Goal: Transaction & Acquisition: Purchase product/service

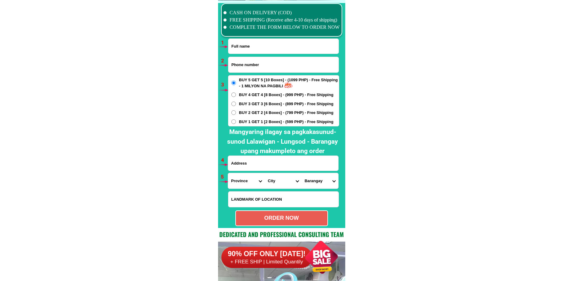
scroll to position [4454, 0]
click at [260, 47] on input "Input full_name" at bounding box center [283, 46] width 110 height 15
paste input "Romeo Sababado Sr."
type input "Romeo Sababado Sr."
click at [240, 59] on input "Input phone_number" at bounding box center [283, 64] width 110 height 15
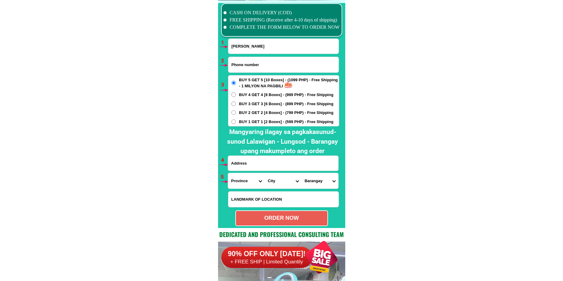
paste input "09948967509"
type input "09948967509"
click at [244, 124] on div "BUY 5 GET 5 [10 Boxes] - (1099 PHP) - Free Shipping - 1 MILYON NA PAGBILI BUY 4…" at bounding box center [283, 100] width 111 height 51
click at [244, 119] on span "BUY 1 GET 1 [2 Boxes] - (599 PHP) - Free Shipping" at bounding box center [286, 122] width 94 height 6
click at [236, 119] on input "BUY 1 GET 1 [2 Boxes] - (599 PHP) - Free Shipping" at bounding box center [233, 121] width 5 height 5
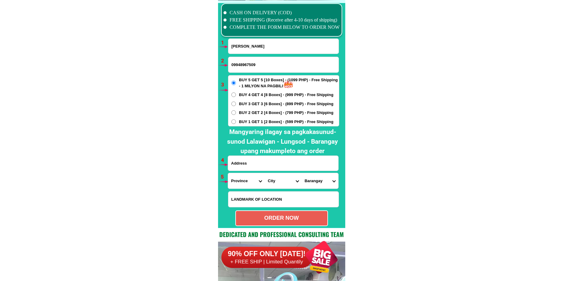
radio input "true"
click at [246, 164] on input "Input address" at bounding box center [283, 163] width 110 height 15
paste input "purok 7 waiting shed tabi sampalok pakanan"
click at [280, 163] on input "purok 7 waiting shed tabi sampalok pakanan" at bounding box center [283, 163] width 110 height 15
paste input "brgy Salvacion ist"
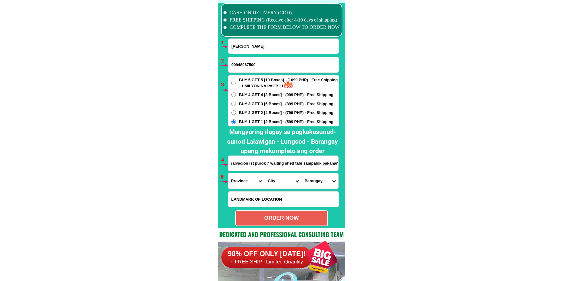
scroll to position [0, 0]
click at [289, 162] on input "brgy Salvacion ist purok 7 waiting shed tabi sampalok pakanan" at bounding box center [283, 163] width 110 height 15
paste input "brgy Salvacion ist purok 7 Lupao Nueva Ecija"
type input "brgy Salvacion ist purok 7 Lupao Nueva Ecija"
click at [238, 182] on select "Province [GEOGRAPHIC_DATA] [GEOGRAPHIC_DATA][PERSON_NAME][GEOGRAPHIC_DATA][GEOG…" at bounding box center [246, 180] width 37 height 15
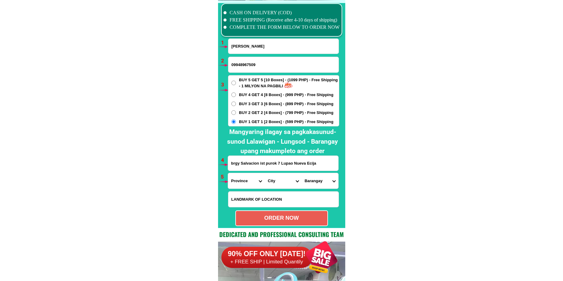
select select "63_198"
click at [228, 173] on select "Province [GEOGRAPHIC_DATA] [GEOGRAPHIC_DATA][PERSON_NAME][GEOGRAPHIC_DATA][GEOG…" at bounding box center [246, 180] width 37 height 15
click at [270, 187] on select "City Aliaga Bongabon Cabanatuan-city Cabiao Carranglan Cuyapo Gabaldon Gapan-ci…" at bounding box center [283, 180] width 37 height 15
select select "63_1982391"
click at [265, 173] on select "City Aliaga Bongabon Cabanatuan-city Cabiao Carranglan Cuyapo Gabaldon Gapan-ci…" at bounding box center [283, 180] width 37 height 15
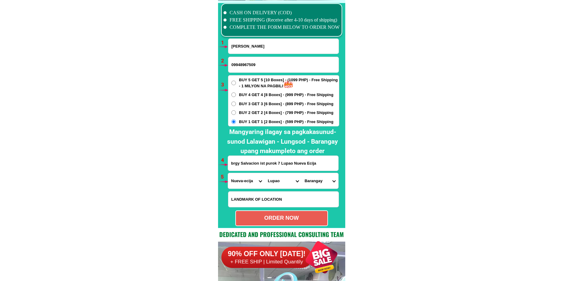
drag, startPoint x: 315, startPoint y: 184, endPoint x: 319, endPoint y: 174, distance: 10.8
click at [316, 182] on select "Barangay Agupalo este Agupalo weste Alalay chica Alalay grande Bagong flores Ba…" at bounding box center [320, 180] width 37 height 15
select select "63_1982391871"
click at [302, 173] on select "Barangay Agupalo este Agupalo weste Alalay chica Alalay grande Bagong flores Ba…" at bounding box center [320, 180] width 37 height 15
click at [294, 217] on div "ORDER NOW" at bounding box center [281, 218] width 91 height 8
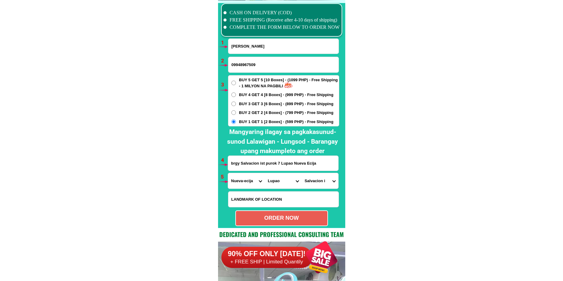
type input "brgy Salvacion ist purok 7 Lupao Nueva Ecija"
radio input "true"
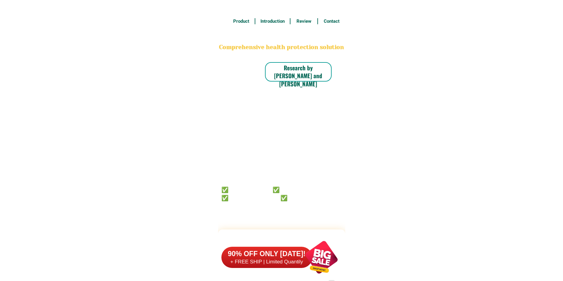
scroll to position [4454, 0]
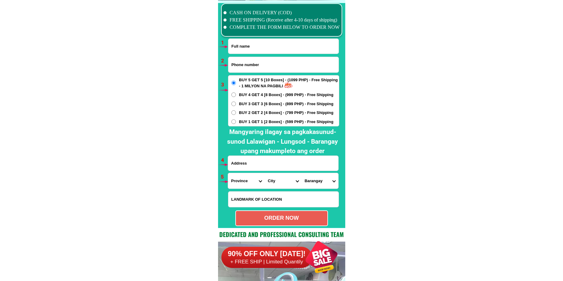
click at [240, 48] on input "Input full_name" at bounding box center [283, 46] width 110 height 15
paste input "Virginia Malata-tagocon"
type input "Virginia Malata-tagocon"
click at [239, 64] on input "Input phone_number" at bounding box center [283, 64] width 110 height 15
paste input "o961294o900"
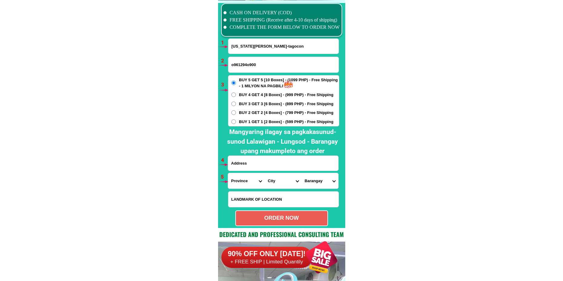
click at [232, 67] on input "o961294o900" at bounding box center [283, 64] width 110 height 15
click at [250, 65] on input "0961294o900" at bounding box center [283, 64] width 110 height 15
type input "09612940900"
click at [256, 102] on span "BUY 3 GET 3 [6 Boxes] - (899 PHP) - Free Shipping" at bounding box center [286, 104] width 94 height 6
click at [236, 102] on input "BUY 3 GET 3 [6 Boxes] - (899 PHP) - Free Shipping" at bounding box center [233, 103] width 5 height 5
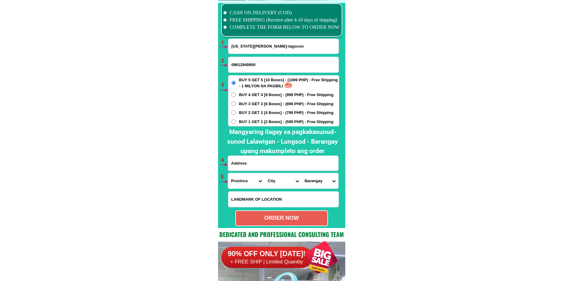
radio input "true"
click at [252, 163] on input "Input address" at bounding box center [283, 163] width 110 height 15
paste input "blk 24 lot l4 grape st camella spring ville west molino bacoor cVite"
type input "blk 24 lot l4 grape st camella spring ville west molino bacoor cVite"
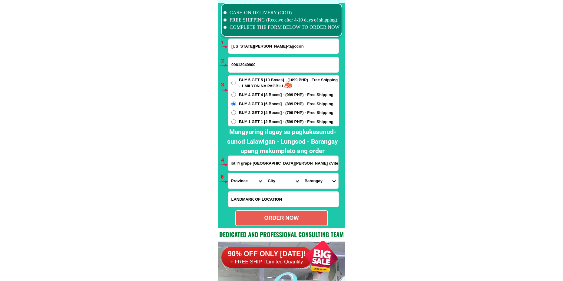
scroll to position [0, 0]
click at [246, 181] on select "Province [GEOGRAPHIC_DATA] [GEOGRAPHIC_DATA][PERSON_NAME][GEOGRAPHIC_DATA][GEOG…" at bounding box center [246, 180] width 37 height 15
select select "63_826"
click at [228, 173] on select "Province [GEOGRAPHIC_DATA] [GEOGRAPHIC_DATA][PERSON_NAME][GEOGRAPHIC_DATA][GEOG…" at bounding box center [246, 180] width 37 height 15
click at [277, 181] on select "City Alfonso Amadeo Bacoor Carmona Cavite-city Cavite-magallanes Cavite-rosario…" at bounding box center [283, 180] width 37 height 15
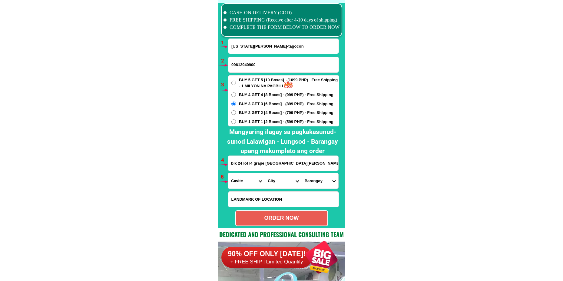
select select "63_8268103"
click at [265, 173] on select "City Alfonso Amadeo Bacoor Carmona Cavite-city Cavite-magallanes Cavite-rosario…" at bounding box center [283, 180] width 37 height 15
click at [310, 179] on select "Barangay Alima Aniban i Aniban ii Aniban iii Aniban iv Aniban v Banalo Bayanan …" at bounding box center [320, 180] width 37 height 15
click at [310, 178] on select "Barangay Alima Aniban i Aniban ii Aniban iii Aniban iv Aniban v Banalo Bayanan …" at bounding box center [320, 180] width 37 height 15
select select "63_82681033472"
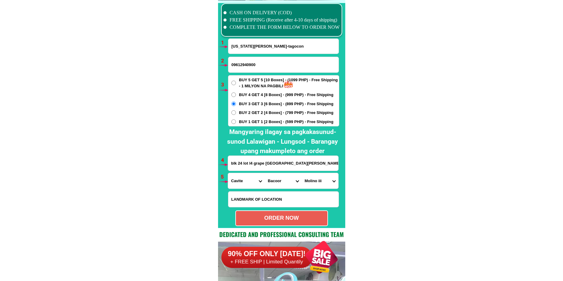
click at [302, 173] on select "Barangay Alima Aniban i Aniban ii Aniban iii Aniban iv Aniban v Banalo Bayanan …" at bounding box center [320, 180] width 37 height 15
drag, startPoint x: 315, startPoint y: 165, endPoint x: 341, endPoint y: 161, distance: 26.3
click at [341, 161] on div "CASH ON DELIVERY (COD) FREE SHIPPING (Receive after 4-10 days of shipping) COMP…" at bounding box center [281, 114] width 127 height 228
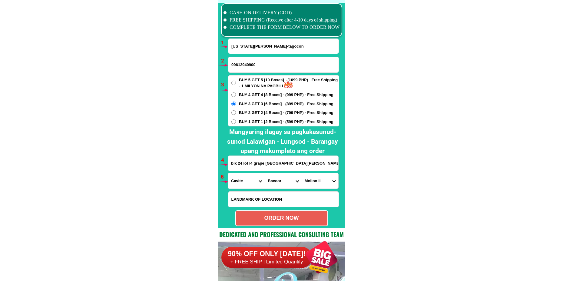
click at [310, 184] on select "Barangay Alima Aniban i Aniban ii Aniban iii Aniban iv Aniban v Banalo Bayanan …" at bounding box center [320, 180] width 37 height 15
click at [302, 173] on select "Barangay Alima Aniban i Aniban ii Aniban iii Aniban iv Aniban v Banalo Bayanan …" at bounding box center [320, 180] width 37 height 15
click at [306, 215] on div "ORDER NOW" at bounding box center [281, 218] width 91 height 8
radio input "true"
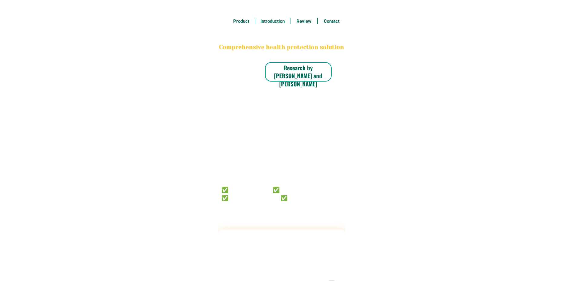
radio input "true"
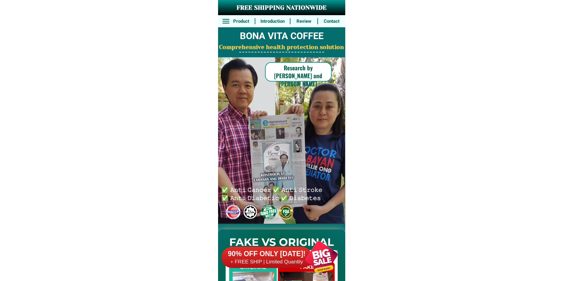
click at [321, 244] on div at bounding box center [322, 257] width 48 height 48
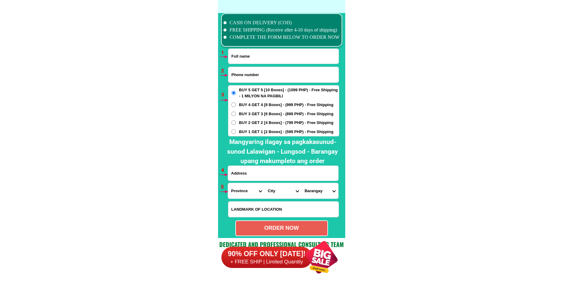
scroll to position [4454, 0]
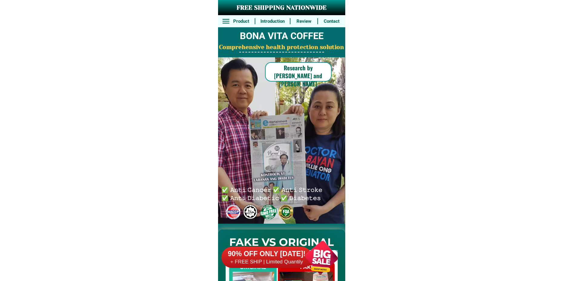
drag, startPoint x: 316, startPoint y: 260, endPoint x: 315, endPoint y: 256, distance: 3.9
click at [316, 259] on div at bounding box center [322, 257] width 48 height 48
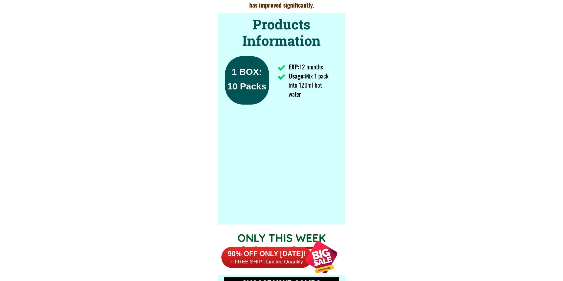
scroll to position [4454, 0]
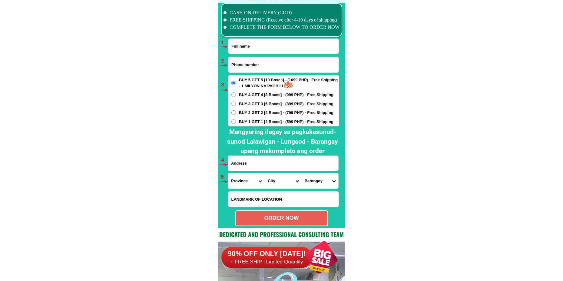
click at [259, 48] on input "Input full_name" at bounding box center [283, 46] width 110 height 15
paste input "[PERSON_NAME]"
type input "Librado Ibañez Jr."
click at [258, 68] on input "Input phone_number" at bounding box center [283, 64] width 110 height 15
paste input "09603881346"
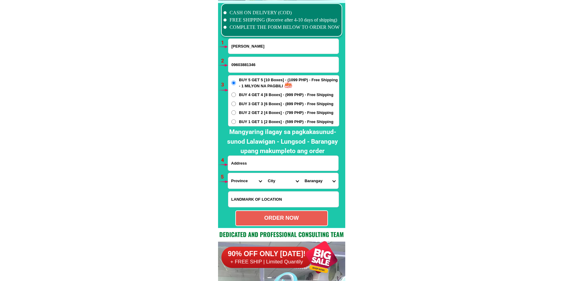
type input "09603881346"
click at [257, 161] on input "Input address" at bounding box center [283, 163] width 110 height 15
paste input "phs 1 blk 2 lot 6 sto dominggo st bryg manresa Qeuson city land mark po maris p…"
type input "phs 1 blk 2 lot 6 sto dominggo st bryg manresa Qeuson city land mark po maris p…"
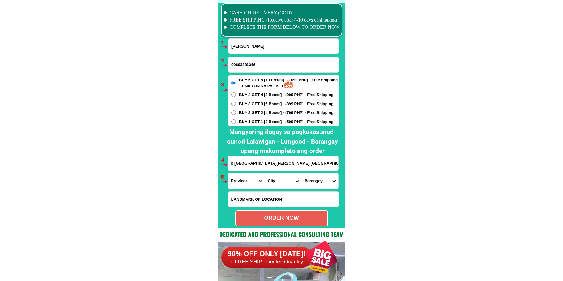
scroll to position [0, 0]
click at [261, 193] on input "Input LANDMARKOFLOCATION" at bounding box center [283, 198] width 110 height 15
paste input "po maris pares"
type input "po maris pares"
click at [243, 180] on select "Province [GEOGRAPHIC_DATA] [GEOGRAPHIC_DATA][PERSON_NAME][GEOGRAPHIC_DATA][GEOG…" at bounding box center [246, 180] width 37 height 15
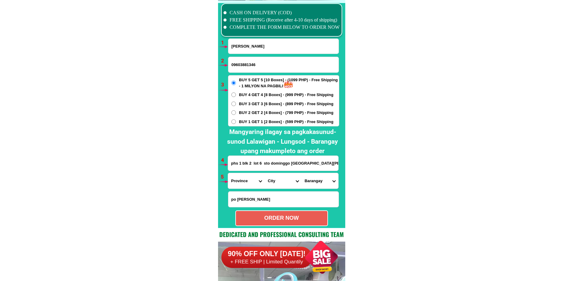
select select "63_219"
click at [228, 173] on select "Province [GEOGRAPHIC_DATA] [GEOGRAPHIC_DATA][PERSON_NAME][GEOGRAPHIC_DATA][GEOG…" at bounding box center [246, 180] width 37 height 15
click at [273, 180] on select "City [GEOGRAPHIC_DATA] [GEOGRAPHIC_DATA] [GEOGRAPHIC_DATA] [GEOGRAPHIC_DATA]-ci…" at bounding box center [283, 180] width 37 height 15
select select "63_2194070"
click at [265, 173] on select "City [GEOGRAPHIC_DATA] [GEOGRAPHIC_DATA] [GEOGRAPHIC_DATA] [GEOGRAPHIC_DATA]-ci…" at bounding box center [283, 180] width 37 height 15
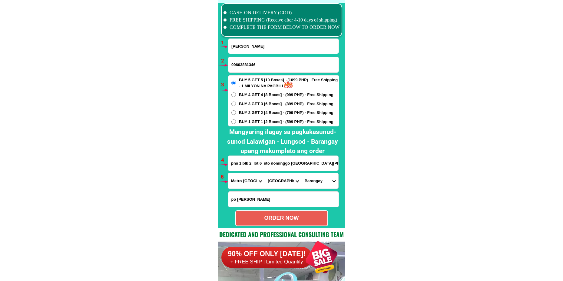
drag, startPoint x: 302, startPoint y: 176, endPoint x: 305, endPoint y: 177, distance: 3.3
click at [303, 176] on select "Barangay Alicia Amihan Apolonio samson Aurora Baesa Bagbag Bago bantay Bagong l…" at bounding box center [320, 180] width 37 height 15
select select "63_21940709469"
click at [302, 173] on select "Barangay Alicia Amihan Apolonio samson Aurora Baesa Bagbag Bago bantay Bagong l…" at bounding box center [320, 180] width 37 height 15
drag, startPoint x: 305, startPoint y: 217, endPoint x: 284, endPoint y: 207, distance: 23.2
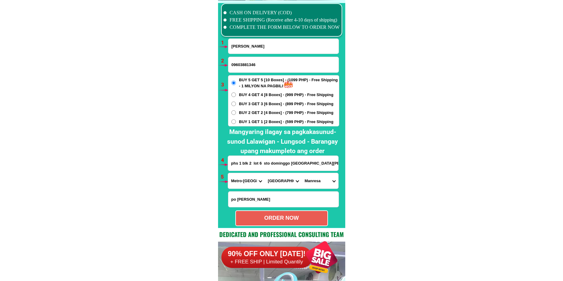
click at [305, 217] on div "ORDER NOW" at bounding box center [281, 218] width 91 height 8
radio input "true"
click at [242, 44] on input "Librado Ibañez Jr." at bounding box center [283, 46] width 110 height 15
paste input "Jovie Lopeng"
type input "Jovie Lopeng"
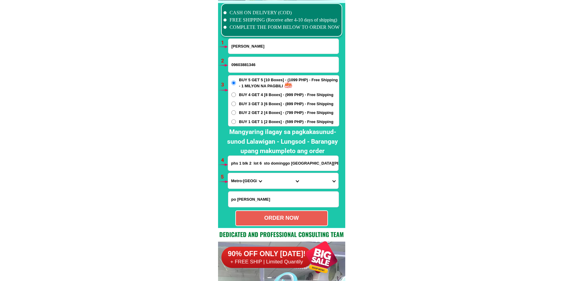
click at [241, 61] on input "09603881346" at bounding box center [283, 64] width 110 height 15
paste input "09638658180"
type input "09638658180"
click at [245, 123] on span "BUY 1 GET 1 [2 Boxes] - (599 PHP) - Free Shipping" at bounding box center [286, 122] width 94 height 6
click at [236, 123] on input "BUY 1 GET 1 [2 Boxes] - (599 PHP) - Free Shipping" at bounding box center [233, 121] width 5 height 5
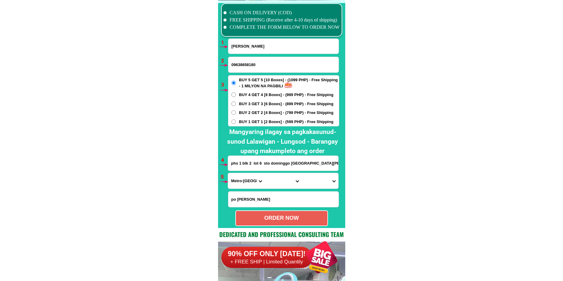
radio input "true"
click at [252, 164] on input "phs 1 blk 2 lot 6 sto dominggo st bryg manresa Qeuson city land mark po maris p…" at bounding box center [283, 163] width 110 height 15
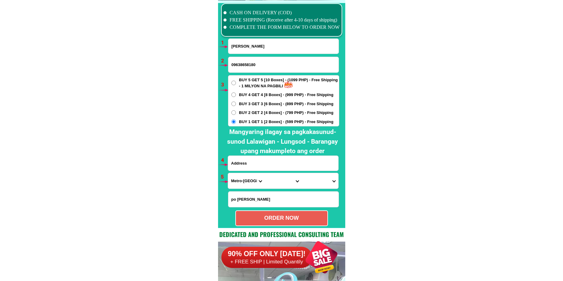
paste input "apurawan anoorlann landing Sapsap purok 1"
type input "apurawan anoorlann landing Sapsap purok 1"
click at [240, 181] on select "Province [GEOGRAPHIC_DATA] [GEOGRAPHIC_DATA][PERSON_NAME][GEOGRAPHIC_DATA][GEOG…" at bounding box center [246, 180] width 37 height 15
select select "63_811"
click at [228, 173] on select "Province [GEOGRAPHIC_DATA] [GEOGRAPHIC_DATA][PERSON_NAME][GEOGRAPHIC_DATA][GEOG…" at bounding box center [246, 180] width 37 height 15
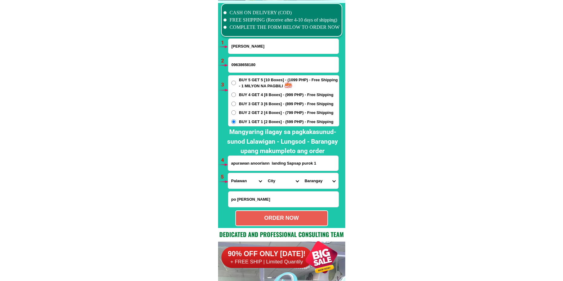
click at [283, 184] on select "City Aborlan Agutaya Araceli Balabac Bataraza Brookes-point Busuanga Cagayancil…" at bounding box center [283, 180] width 37 height 15
select select "63_8118555"
click at [265, 173] on select "City Aborlan Agutaya Araceli Balabac Bataraza Brookes-point Busuanga Cagayancil…" at bounding box center [283, 180] width 37 height 15
click at [320, 181] on select "Barangay Apo-aporawan Apoc-apoc Aporawan Barake Cabigaan Culandanum Gogognan Ir…" at bounding box center [320, 180] width 37 height 15
select select "63_81185553596"
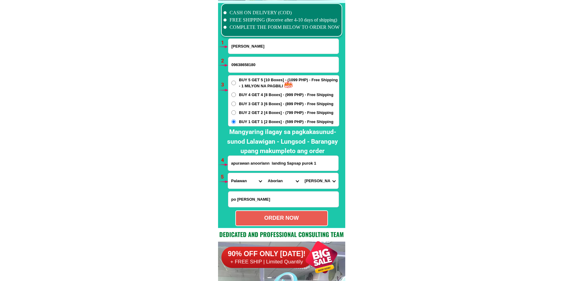
click at [302, 173] on select "Barangay Apo-aporawan Apoc-apoc Aporawan Barake Cabigaan Culandanum Gogognan Ir…" at bounding box center [320, 180] width 37 height 15
click at [316, 215] on div "ORDER NOW" at bounding box center [281, 218] width 91 height 8
radio input "true"
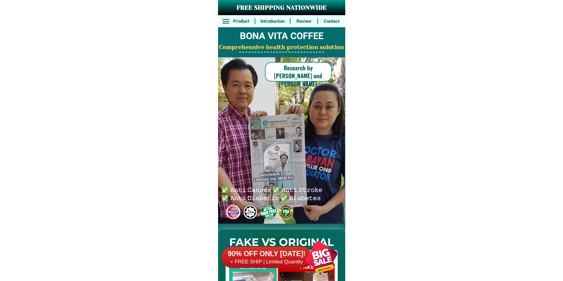
click at [288, 249] on h6 "90% OFF ONLY [DATE]!" at bounding box center [266, 253] width 91 height 9
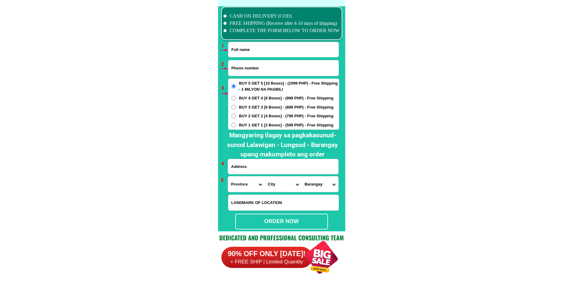
scroll to position [4454, 0]
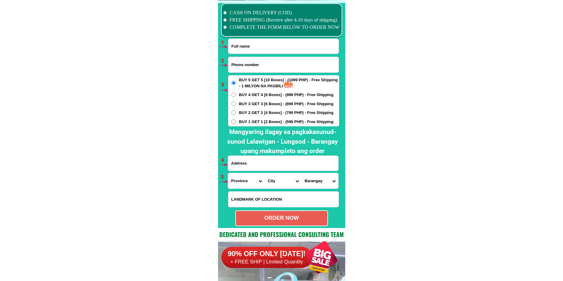
click at [250, 50] on input "Input full_name" at bounding box center [283, 46] width 110 height 15
paste input "[PERSON_NAME]"
type input "[PERSON_NAME]"
click at [256, 63] on input "Input phone_number" at bounding box center [283, 64] width 110 height 15
paste input "0981 5381 726"
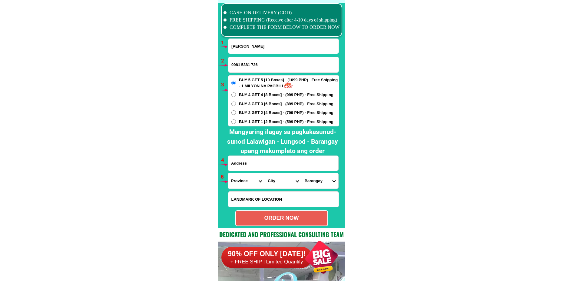
click at [252, 66] on input "0981 5381 726" at bounding box center [283, 64] width 110 height 15
click at [241, 65] on input "0981 5381726" at bounding box center [283, 64] width 110 height 15
type input "09815381726"
drag, startPoint x: 241, startPoint y: 114, endPoint x: 246, endPoint y: 114, distance: 5.2
click at [241, 114] on span "BUY 2 GET 2 [4 Boxes] - (799 PHP) - Free Shipping" at bounding box center [286, 113] width 94 height 6
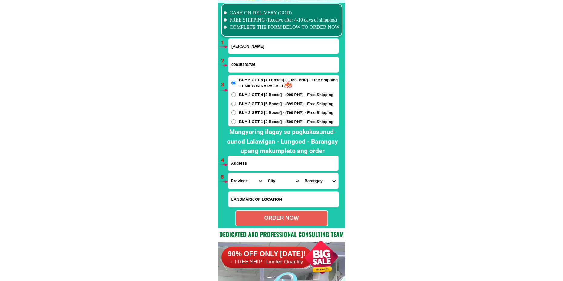
click at [236, 114] on input "BUY 2 GET 2 [4 Boxes] - (799 PHP) - Free Shipping" at bounding box center [233, 112] width 5 height 5
radio input "true"
click at [263, 160] on input "Input address" at bounding box center [283, 163] width 110 height 15
paste input "orderposkobigbuevelyngarcisblk4lot29paseosdessnrowuevill.dsnrowuesantafarlnulac…"
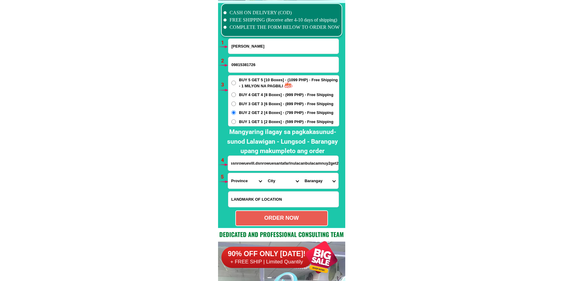
type input "orderposkobigbuevelyngarcisblk4lot29paseosdessnrowuevill.dsnrowuesantafarlnulac…"
drag, startPoint x: 247, startPoint y: 179, endPoint x: 240, endPoint y: 173, distance: 8.8
click at [246, 180] on select "Province [GEOGRAPHIC_DATA] [GEOGRAPHIC_DATA][PERSON_NAME][GEOGRAPHIC_DATA][GEOG…" at bounding box center [246, 180] width 37 height 15
select select "63_761"
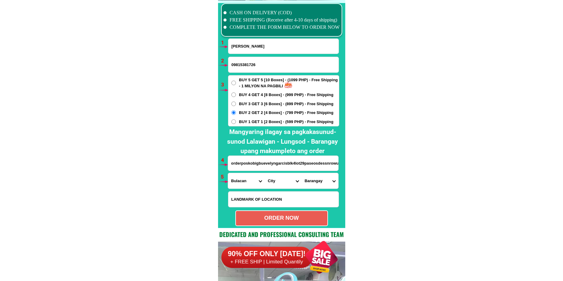
click at [228, 173] on select "Province [GEOGRAPHIC_DATA] [GEOGRAPHIC_DATA][PERSON_NAME][GEOGRAPHIC_DATA][GEOG…" at bounding box center [246, 180] width 37 height 15
click at [263, 185] on select "Province [GEOGRAPHIC_DATA] [GEOGRAPHIC_DATA][PERSON_NAME][GEOGRAPHIC_DATA][GEOG…" at bounding box center [246, 180] width 37 height 15
click at [277, 182] on select "City [PERSON_NAME][GEOGRAPHIC_DATA] [GEOGRAPHIC_DATA] [GEOGRAPHIC_DATA] [GEOGRA…" at bounding box center [283, 180] width 37 height 15
select select "63_7615284"
click at [265, 173] on select "City [PERSON_NAME][GEOGRAPHIC_DATA] [GEOGRAPHIC_DATA] [GEOGRAPHIC_DATA] [GEOGRA…" at bounding box center [283, 180] width 37 height 15
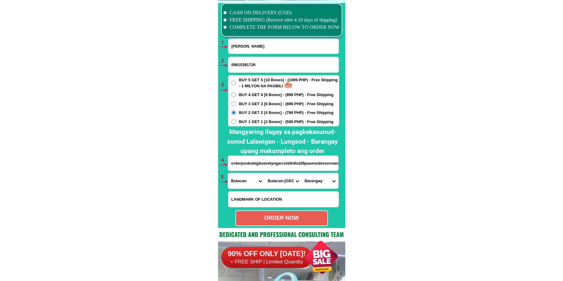
drag, startPoint x: 314, startPoint y: 181, endPoint x: 316, endPoint y: 173, distance: 7.9
click at [314, 180] on select "Barangay Bagbaguin [GEOGRAPHIC_DATA] Buenavista Bulac Camangyanan Catmon Cay po…" at bounding box center [320, 180] width 37 height 15
select select "63_76152843221"
click at [302, 173] on select "Barangay Bagbaguin [GEOGRAPHIC_DATA] Buenavista Bulac Camangyanan Catmon Cay po…" at bounding box center [320, 180] width 37 height 15
click at [277, 215] on div "ORDER NOW" at bounding box center [281, 218] width 91 height 8
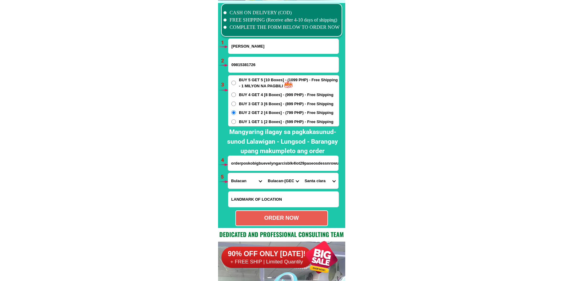
radio input "true"
click at [250, 46] on input "Input full_name" at bounding box center [283, 46] width 110 height 15
paste input "[PERSON_NAME]"
type input "[PERSON_NAME]"
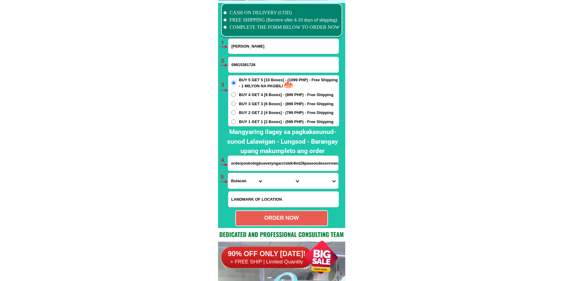
click at [248, 72] on div "09815381726" at bounding box center [283, 65] width 111 height 16
click at [255, 67] on input "09815381726" at bounding box center [283, 64] width 110 height 15
paste input "0975 7505 609"
click at [252, 65] on input "0975 7505 609" at bounding box center [283, 64] width 110 height 15
click at [241, 64] on input "0975 7505609" at bounding box center [283, 64] width 110 height 15
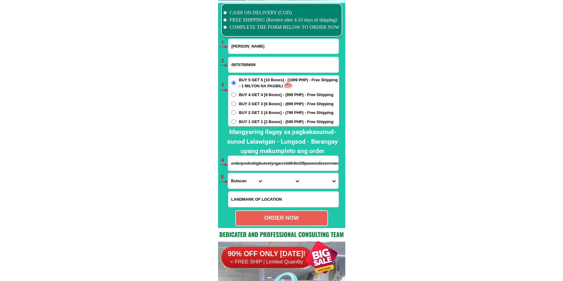
click at [270, 65] on input "09757505609" at bounding box center [283, 64] width 110 height 15
type input "09757505609"
click at [242, 164] on input "Input address" at bounding box center [283, 163] width 110 height 15
paste input "[PERSON_NAME] Purok Santan A SanJose , [GEOGRAPHIC_DATA]"
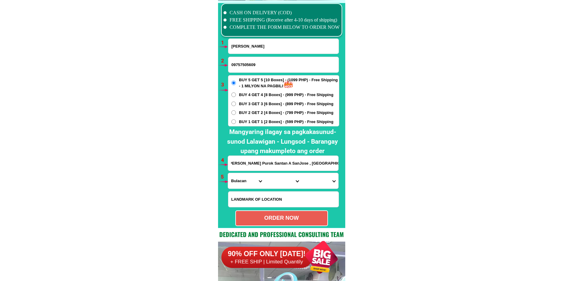
type input "[PERSON_NAME] Purok Santan A SanJose , [GEOGRAPHIC_DATA]"
click at [257, 200] on input "Input LANDMARKOFLOCATION" at bounding box center [283, 198] width 110 height 15
paste input "At the back of Emcotech Scool"
type input "At the back of Emcotech Scool"
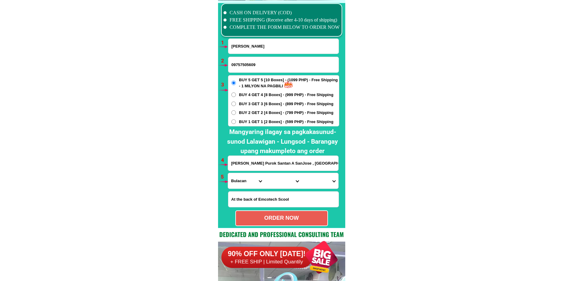
click at [249, 163] on input "[PERSON_NAME] Purok Santan A SanJose , [GEOGRAPHIC_DATA]" at bounding box center [283, 163] width 110 height 15
click at [258, 110] on span "BUY 2 GET 2 [4 Boxes] - (799 PHP) - Free Shipping" at bounding box center [286, 113] width 94 height 6
click at [236, 110] on input "BUY 2 GET 2 [4 Boxes] - (799 PHP) - Free Shipping" at bounding box center [233, 112] width 5 height 5
radio input "true"
click at [243, 187] on select "Province [GEOGRAPHIC_DATA] [GEOGRAPHIC_DATA][PERSON_NAME][GEOGRAPHIC_DATA][GEOG…" at bounding box center [246, 180] width 37 height 15
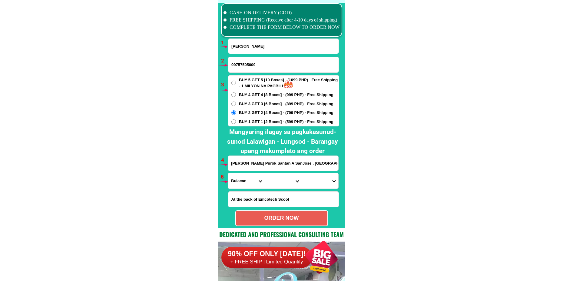
select select "63_427"
click at [228, 173] on select "Province [GEOGRAPHIC_DATA] [GEOGRAPHIC_DATA][PERSON_NAME][GEOGRAPHIC_DATA][GEOG…" at bounding box center [246, 180] width 37 height 15
click at [271, 183] on select "City Bayog [GEOGRAPHIC_DATA] Dinas [PERSON_NAME][GEOGRAPHIC_DATA][GEOGRAPHIC_DA…" at bounding box center [283, 180] width 37 height 15
select select "63_4271825"
click at [265, 173] on select "City Bayog [GEOGRAPHIC_DATA] Dinas [PERSON_NAME][GEOGRAPHIC_DATA][GEOGRAPHIC_DA…" at bounding box center [283, 180] width 37 height 15
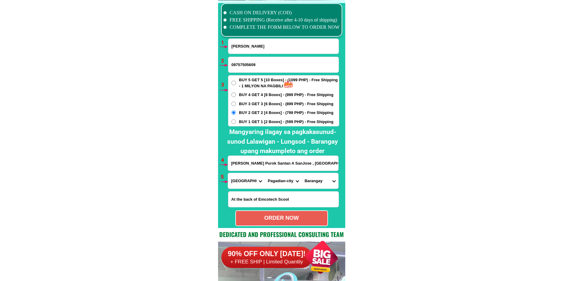
click at [316, 185] on select "Barangay Alegria Balangasan (pob.) Balintawak Baloyboan [PERSON_NAME] Buenavist…" at bounding box center [320, 180] width 37 height 15
select select "63_42718258667"
click at [302, 173] on select "Barangay Alegria Balangasan (pob.) Balintawak Baloyboan [PERSON_NAME] Buenavist…" at bounding box center [320, 180] width 37 height 15
click at [273, 213] on div "ORDER NOW" at bounding box center [281, 218] width 93 height 16
type input "[PERSON_NAME] Purok Santan A SanJose , [GEOGRAPHIC_DATA]"
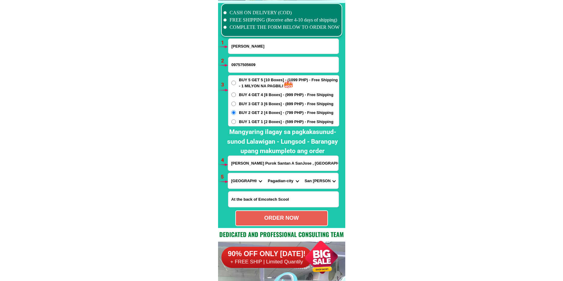
radio input "true"
click at [254, 44] on input "Input full_name" at bounding box center [283, 46] width 110 height 15
paste input "[PERSON_NAME]"
type input "[PERSON_NAME]"
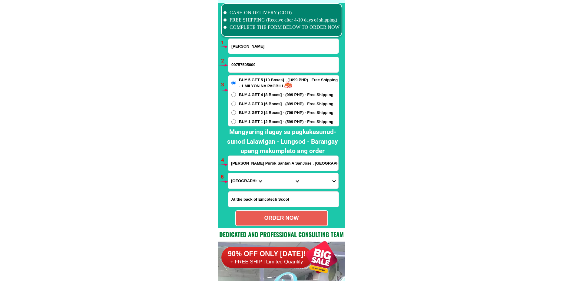
click at [241, 58] on input "09757505609" at bounding box center [283, 64] width 110 height 15
paste input "09666994668"
type input "09666994668"
click at [243, 105] on span "BUY 3 GET 3 [6 Boxes] - (899 PHP) - Free Shipping" at bounding box center [286, 104] width 94 height 6
click at [236, 105] on input "BUY 3 GET 3 [6 Boxes] - (899 PHP) - Free Shipping" at bounding box center [233, 103] width 5 height 5
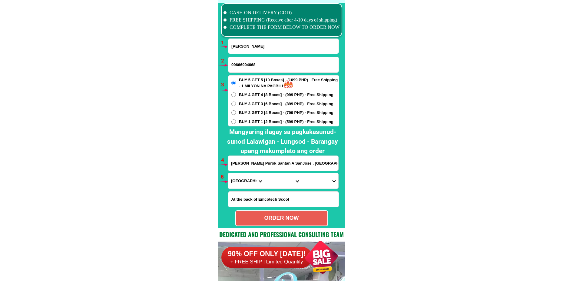
radio input "true"
click at [248, 164] on input "[PERSON_NAME] Purok Santan A SanJose , [GEOGRAPHIC_DATA]" at bounding box center [283, 163] width 110 height 15
paste input "Unit E Atis Str Corner Durian [GEOGRAPHIC_DATA]"
type input "Unit E Atis Str Corner Durian [GEOGRAPHIC_DATA]"
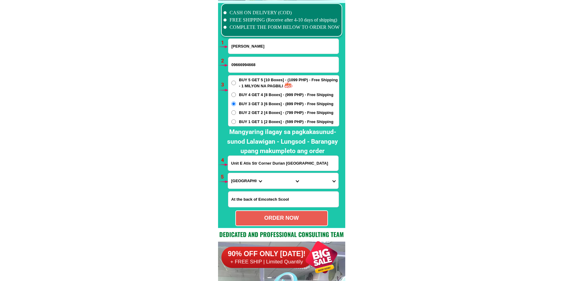
scroll to position [0, 0]
click at [246, 176] on select "Province [GEOGRAPHIC_DATA] [GEOGRAPHIC_DATA][PERSON_NAME][GEOGRAPHIC_DATA][GEOG…" at bounding box center [246, 180] width 37 height 15
select select "63_219"
click at [228, 173] on select "Province [GEOGRAPHIC_DATA] [GEOGRAPHIC_DATA][PERSON_NAME][GEOGRAPHIC_DATA][GEOG…" at bounding box center [246, 180] width 37 height 15
click at [271, 176] on select "City [GEOGRAPHIC_DATA] [GEOGRAPHIC_DATA] [GEOGRAPHIC_DATA] [GEOGRAPHIC_DATA]-ci…" at bounding box center [283, 180] width 37 height 15
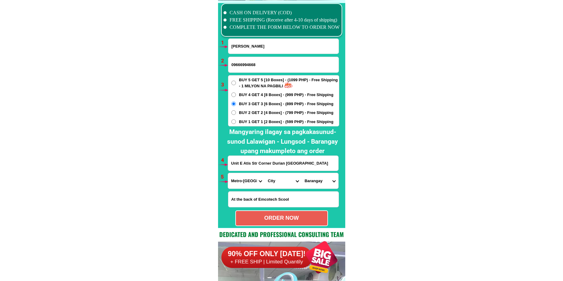
select select "63_2199576"
click at [265, 173] on select "City [GEOGRAPHIC_DATA] [GEOGRAPHIC_DATA] [GEOGRAPHIC_DATA] [GEOGRAPHIC_DATA]-ci…" at bounding box center [283, 180] width 37 height 15
click at [314, 183] on select "Barangay [PERSON_NAME] dos [PERSON_NAME] uno B. f. international village [PERSO…" at bounding box center [320, 180] width 37 height 15
click at [319, 188] on div "Province [GEOGRAPHIC_DATA] [GEOGRAPHIC_DATA][PERSON_NAME][GEOGRAPHIC_DATA][GEOG…" at bounding box center [283, 181] width 111 height 16
drag, startPoint x: 319, startPoint y: 181, endPoint x: 320, endPoint y: 176, distance: 5.3
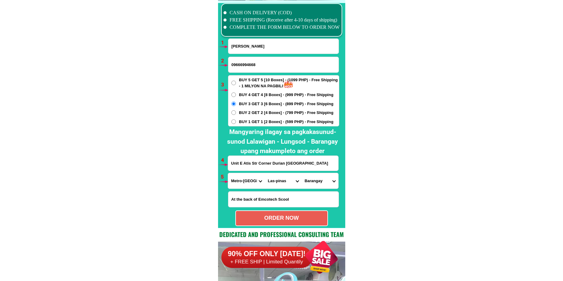
click at [319, 181] on select "Barangay [PERSON_NAME] dos [PERSON_NAME] uno B. f. international village [PERSO…" at bounding box center [320, 180] width 37 height 15
select select "63_21995762214"
click at [302, 173] on select "Barangay [PERSON_NAME] dos [PERSON_NAME] uno B. f. international village [PERSO…" at bounding box center [320, 180] width 37 height 15
click at [288, 219] on div "ORDER NOW" at bounding box center [281, 218] width 91 height 8
radio input "true"
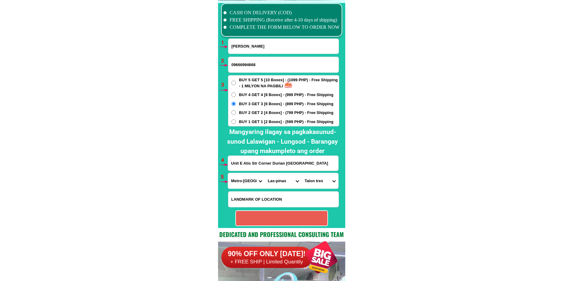
radio input "true"
